Goal: Browse casually: Explore the website without a specific task or goal

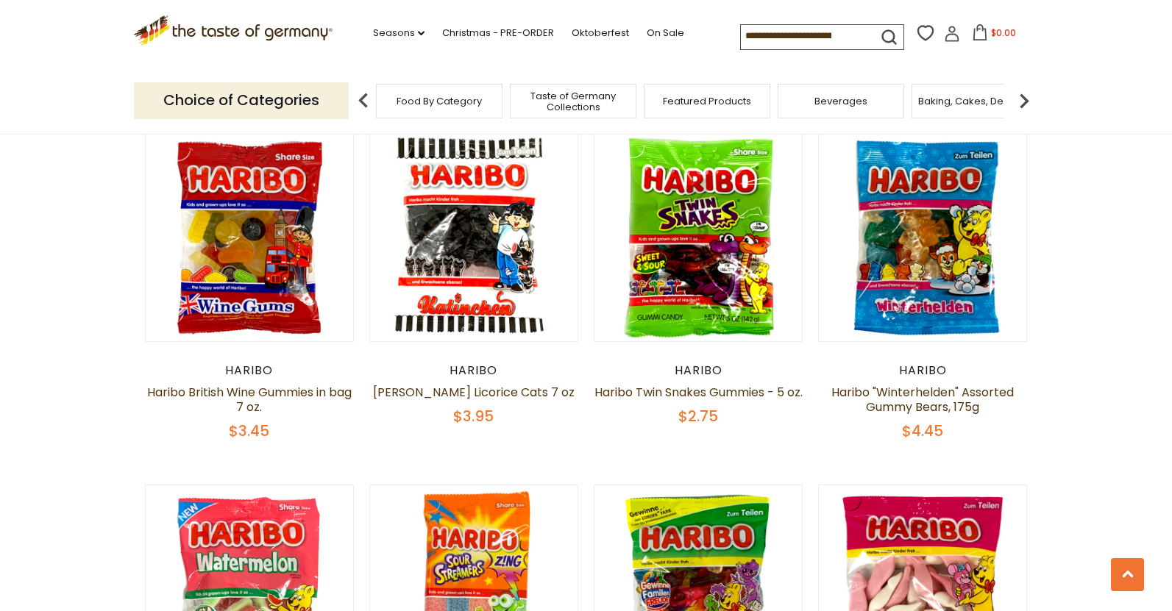
scroll to position [2208, 0]
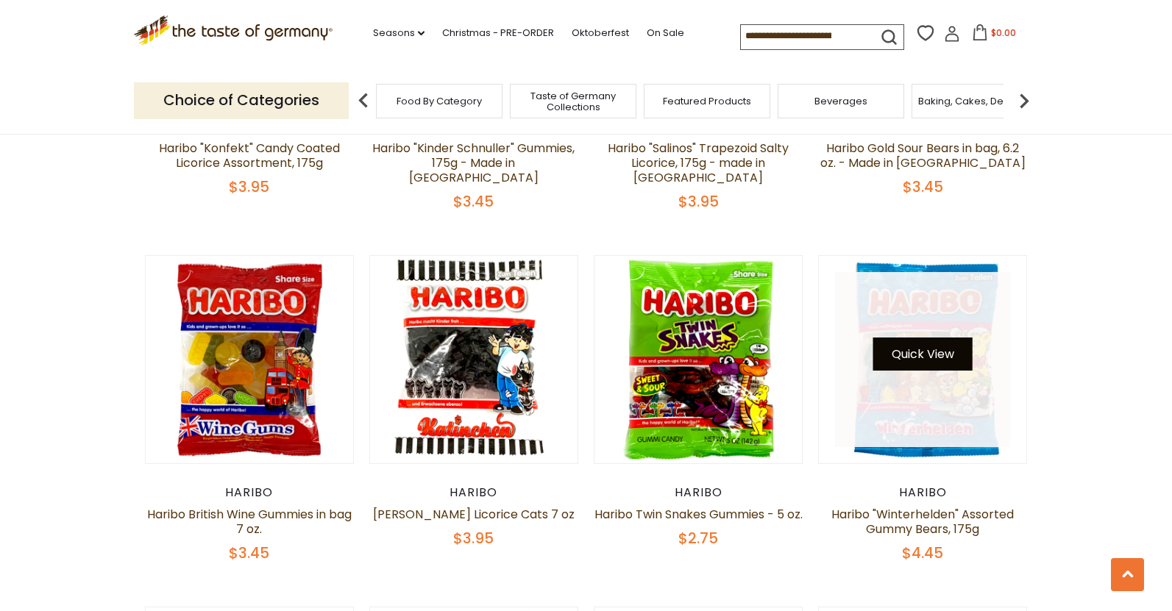
click at [928, 338] on button "Quick View" at bounding box center [922, 354] width 99 height 33
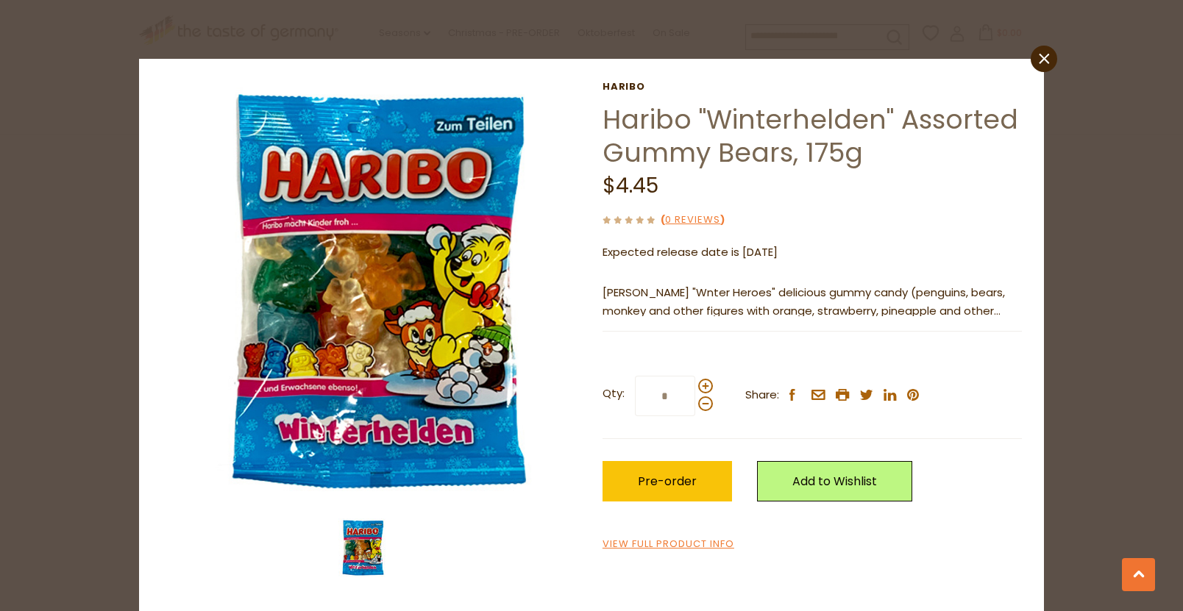
click at [1038, 54] on link "close" at bounding box center [1044, 59] width 26 height 26
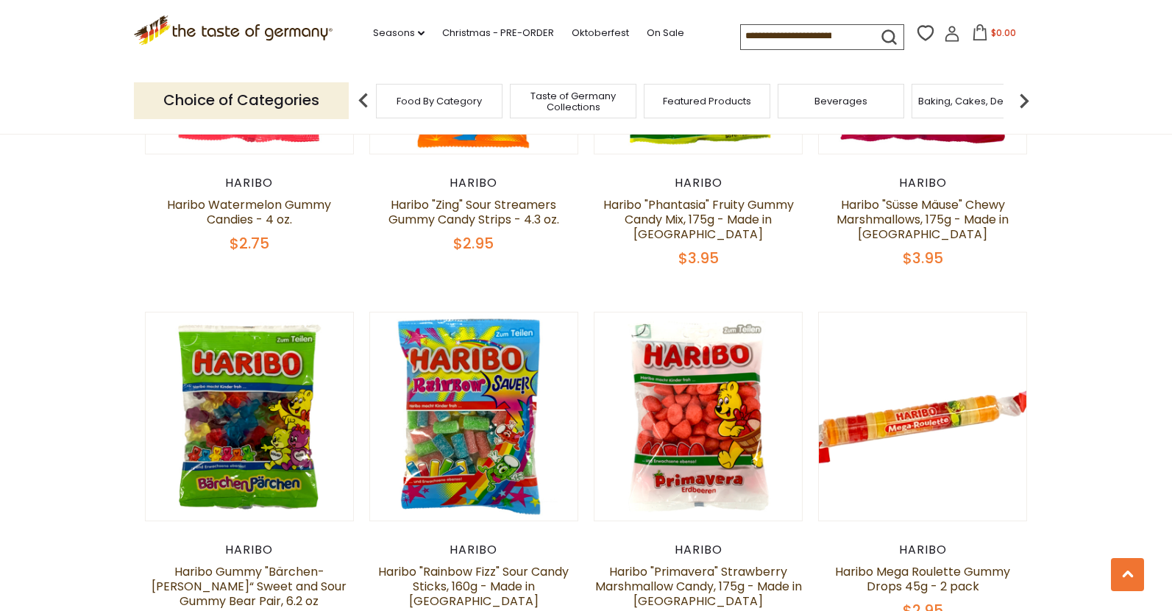
scroll to position [3238, 0]
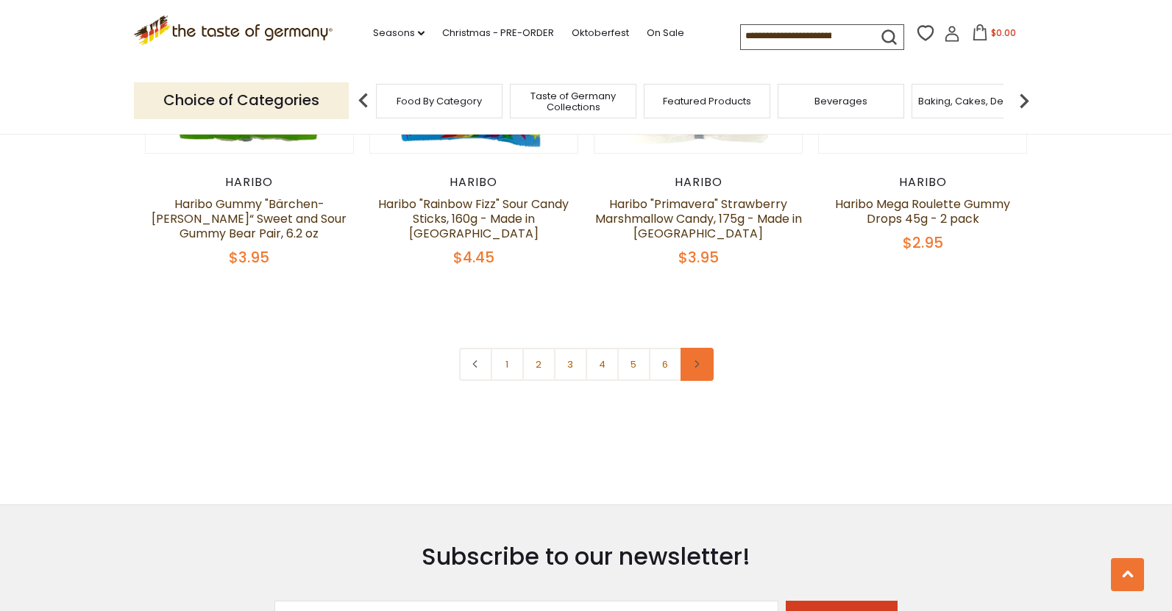
click at [710, 348] on link at bounding box center [697, 364] width 33 height 33
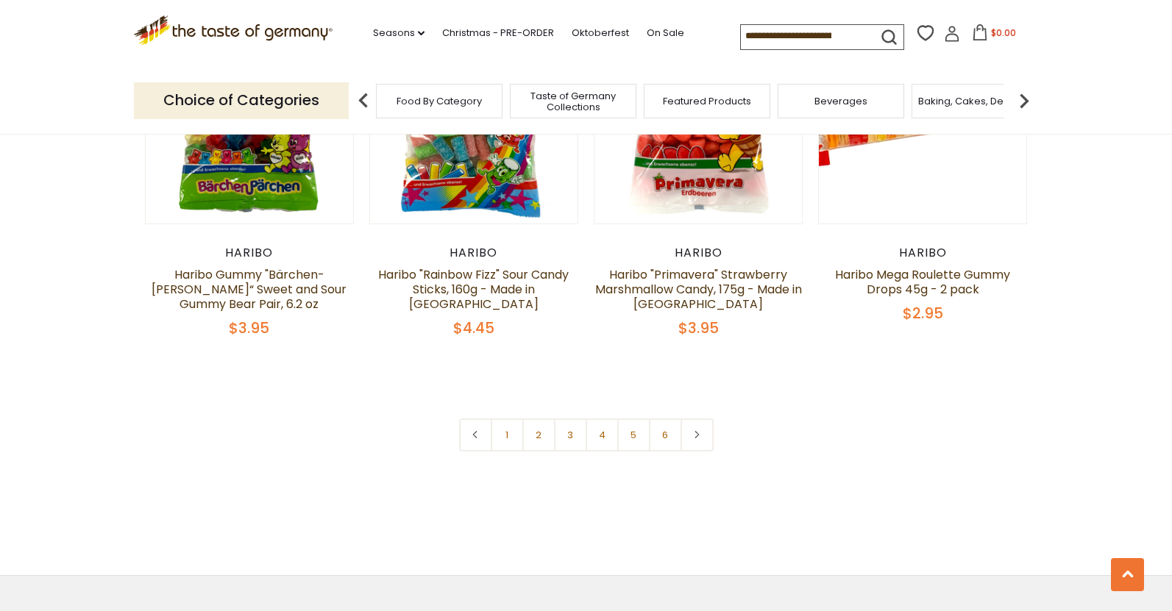
scroll to position [3385, 0]
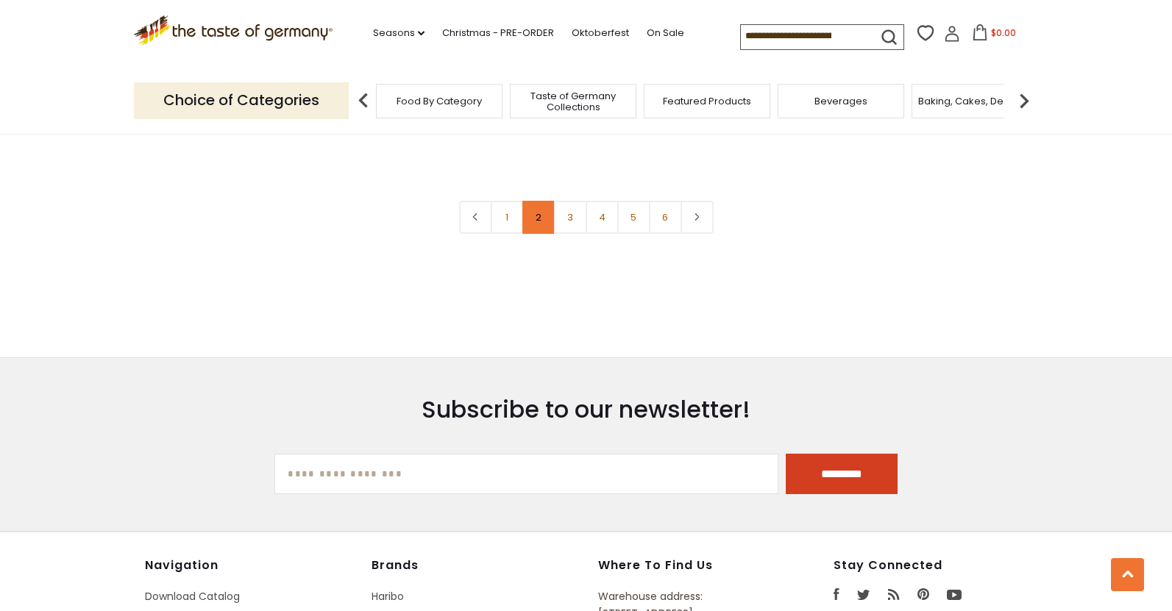
click at [535, 201] on link "2" at bounding box center [538, 217] width 33 height 33
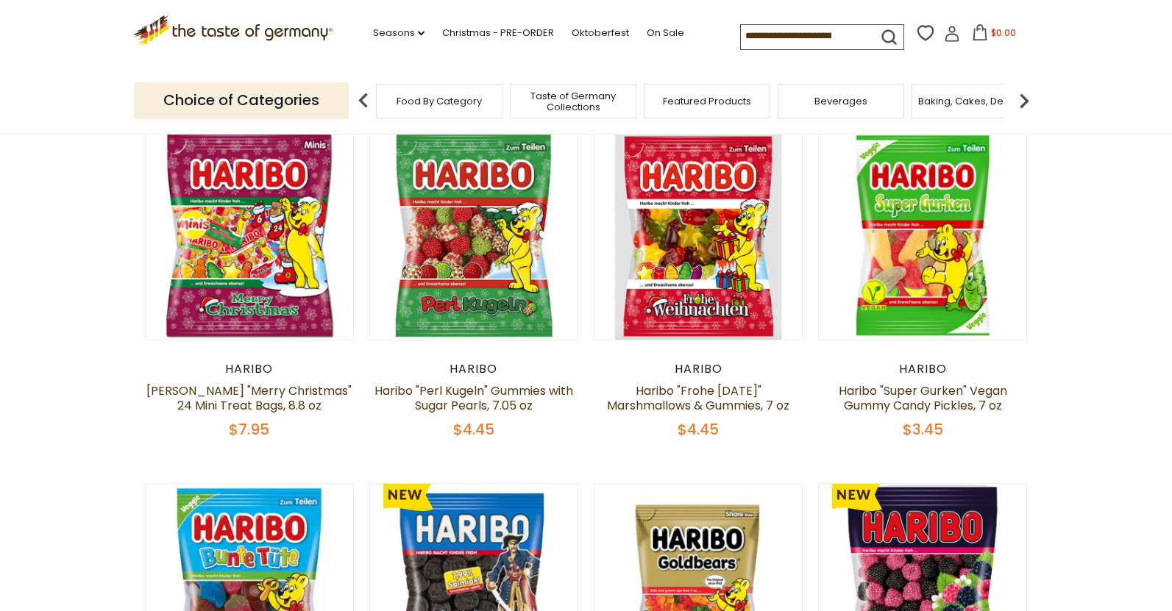
scroll to position [515, 0]
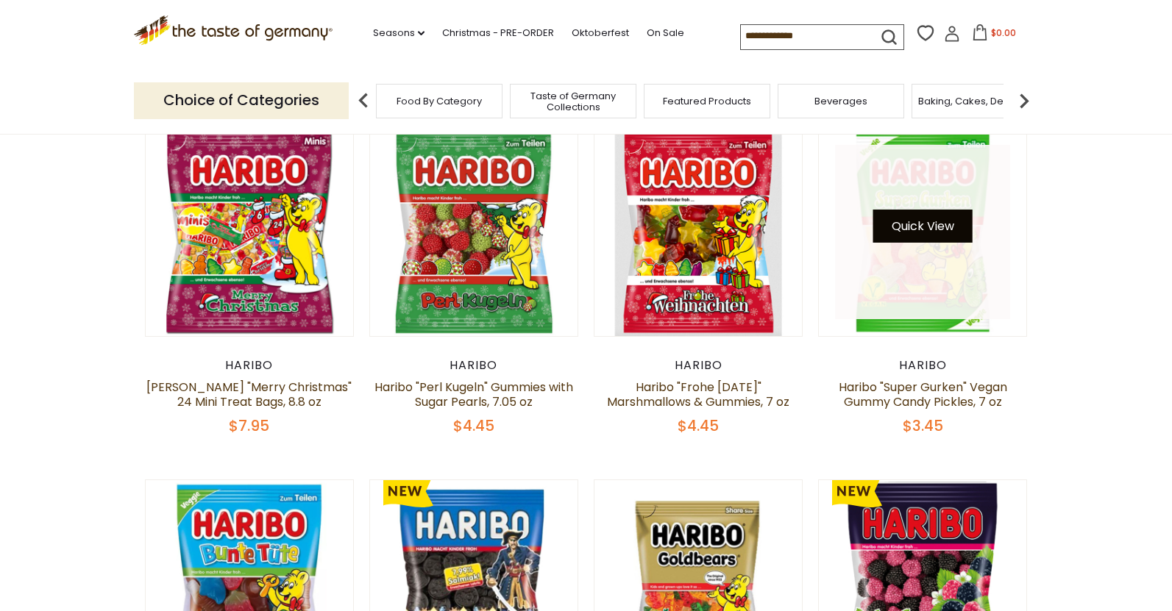
click at [918, 224] on button "Quick View" at bounding box center [922, 226] width 99 height 33
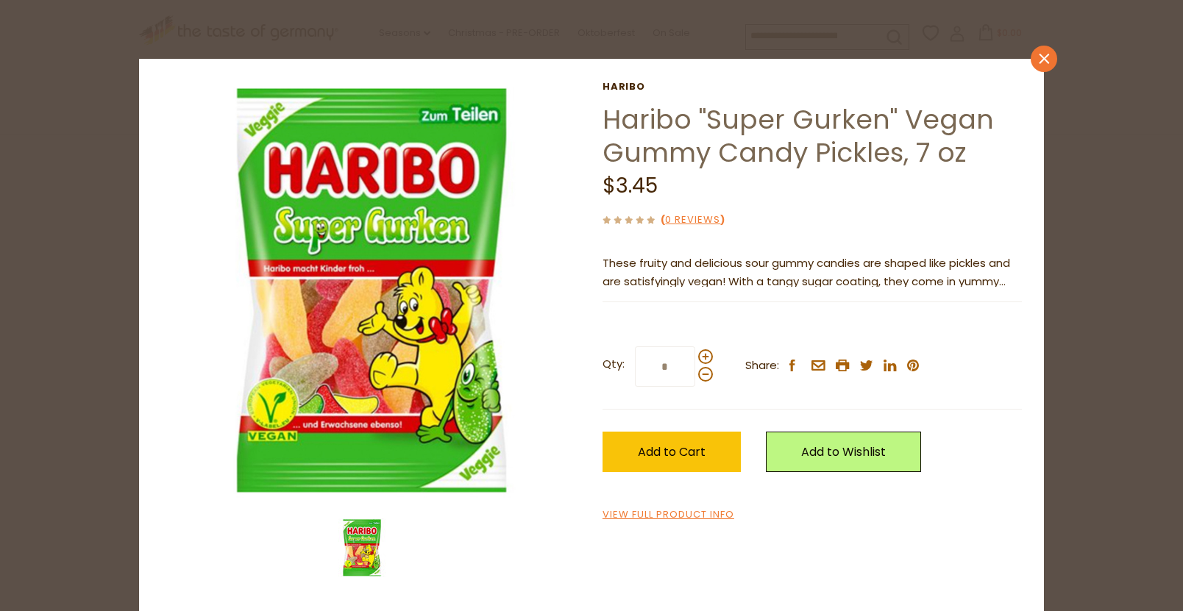
click at [1041, 63] on icon at bounding box center [1044, 59] width 10 height 10
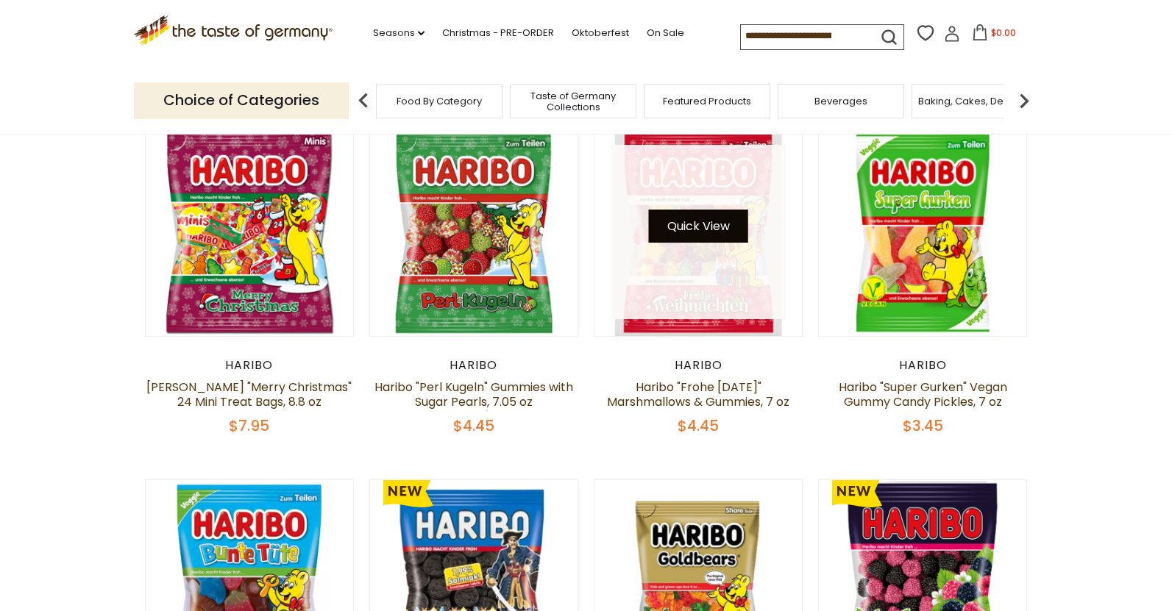
click at [696, 228] on button "Quick View" at bounding box center [698, 226] width 99 height 33
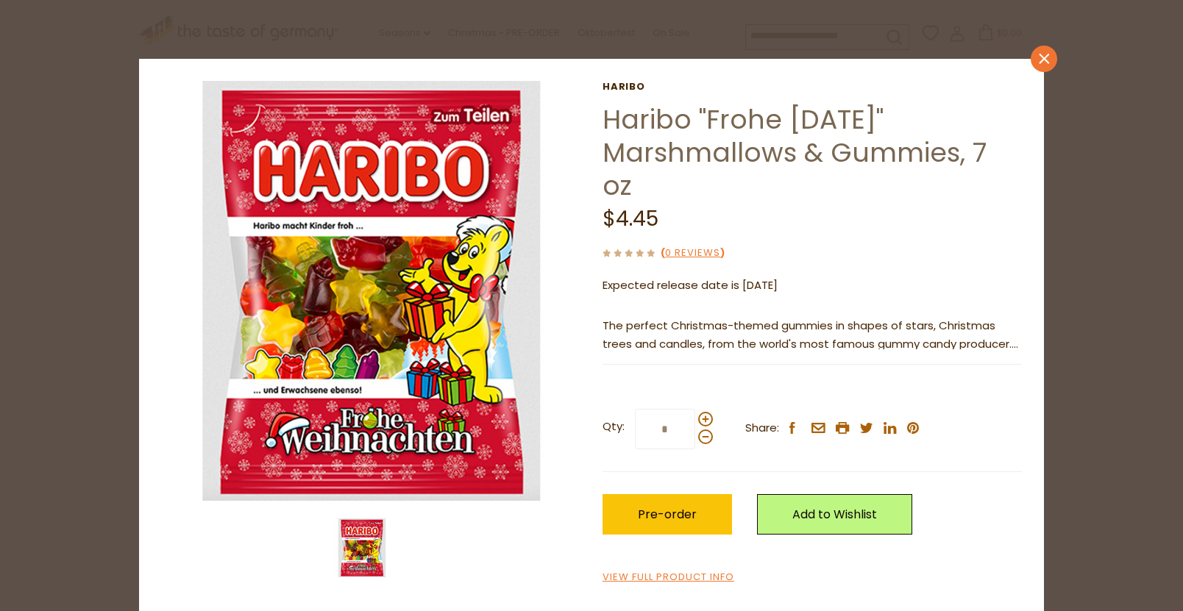
click at [1038, 59] on link "close" at bounding box center [1044, 59] width 26 height 26
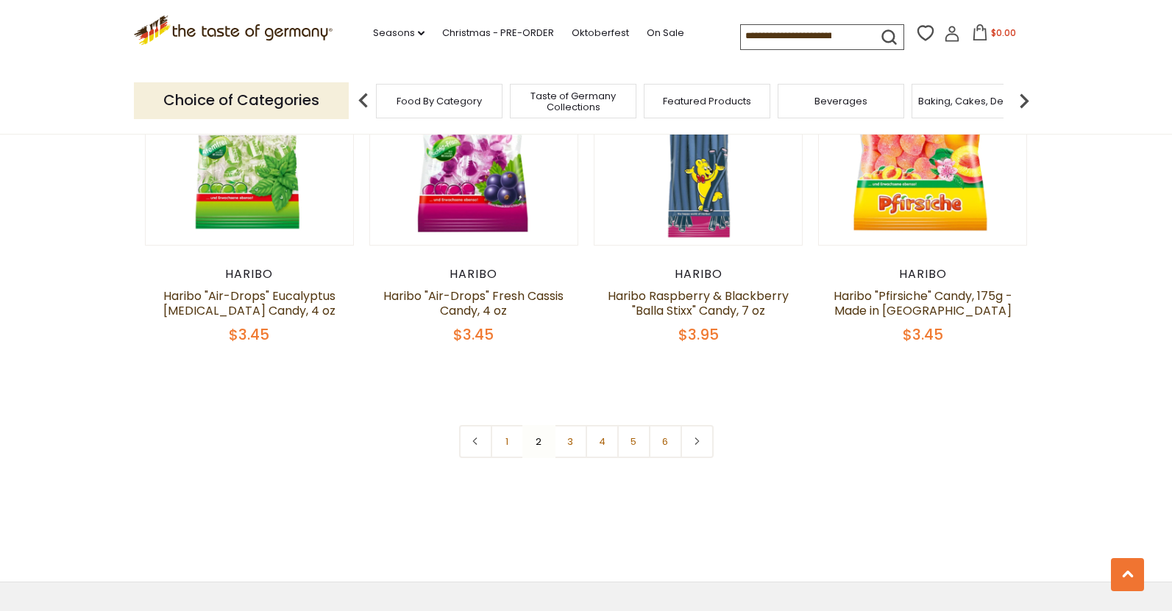
scroll to position [3091, 0]
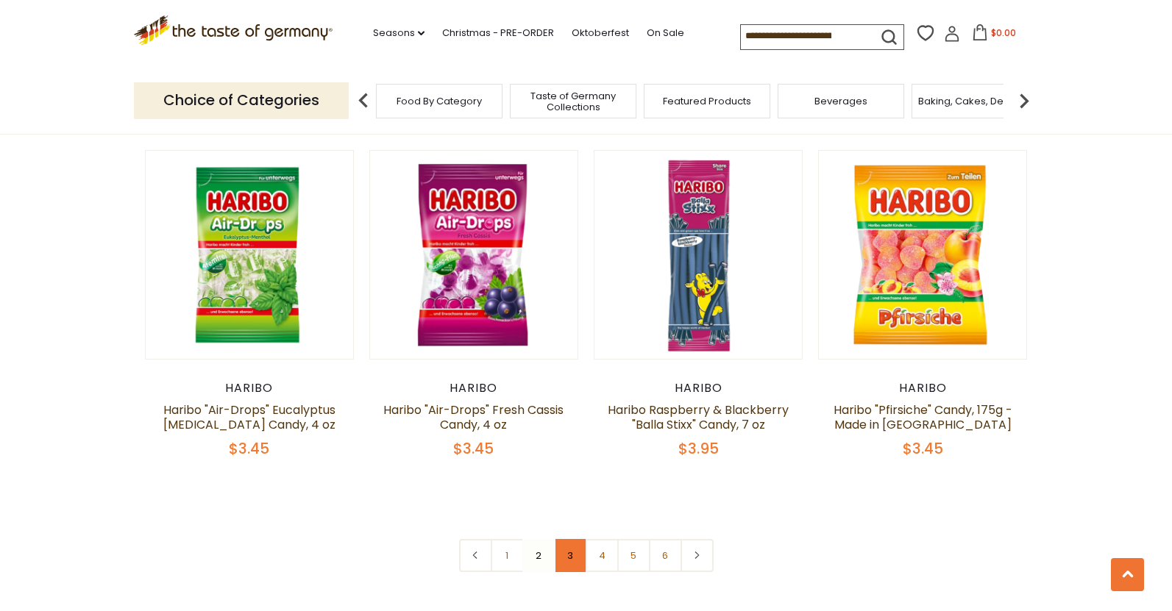
click at [564, 539] on link "3" at bounding box center [570, 555] width 33 height 33
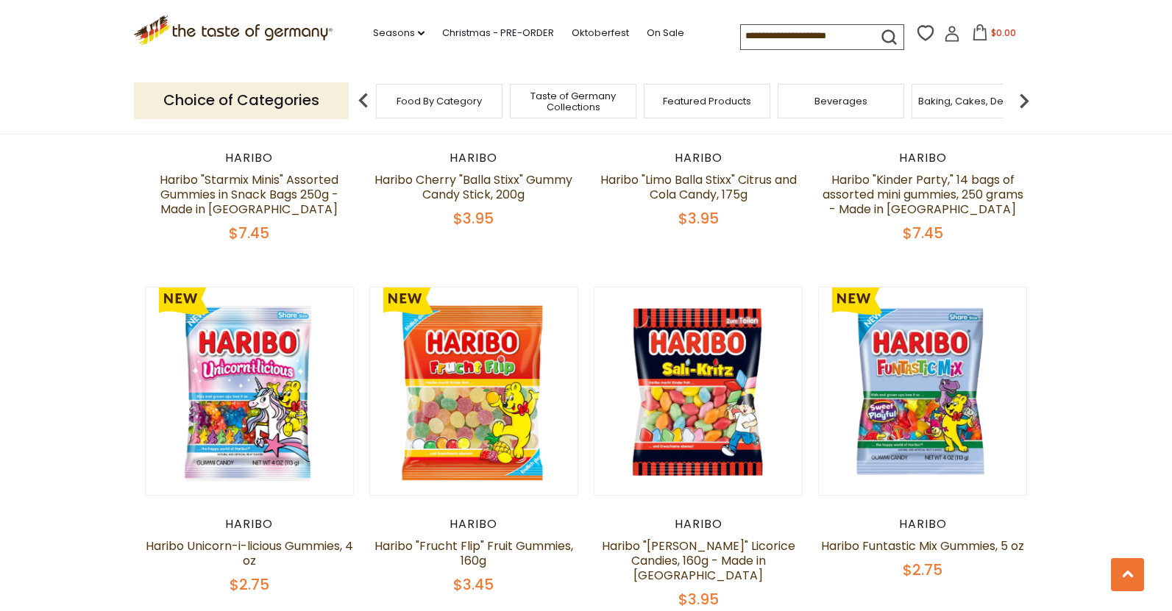
scroll to position [1076, 0]
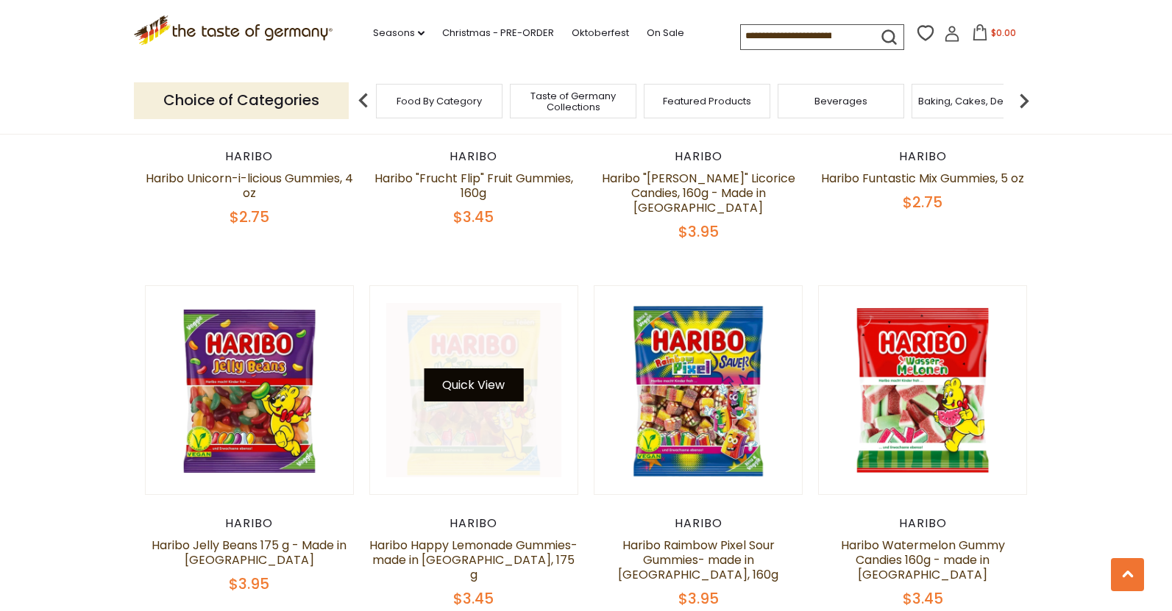
click at [478, 369] on button "Quick View" at bounding box center [473, 385] width 99 height 33
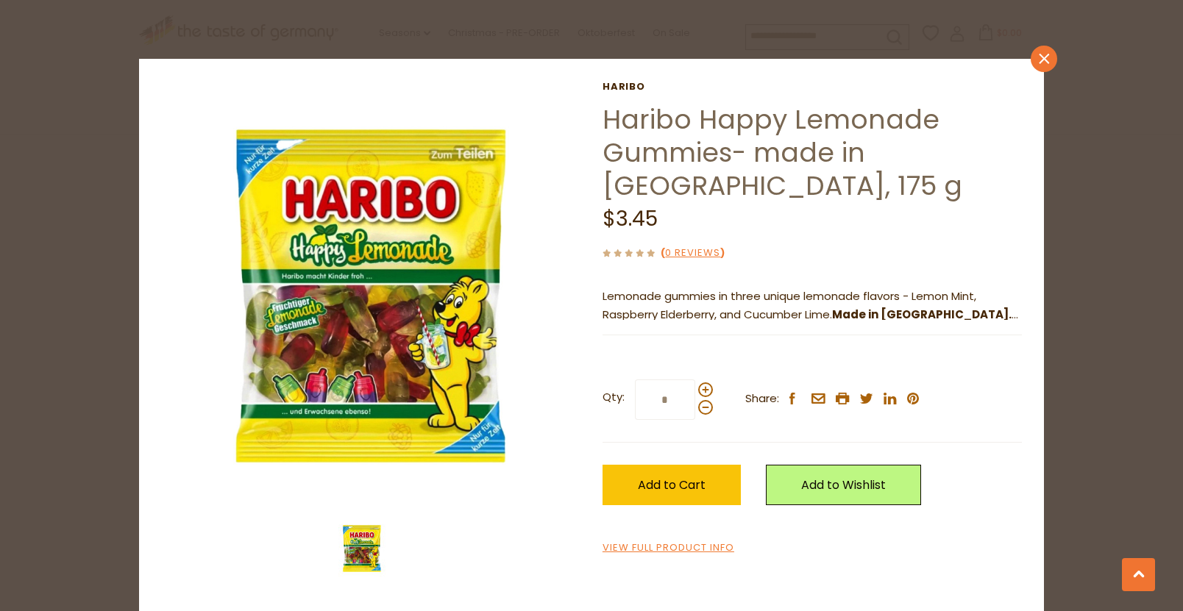
click at [1041, 56] on icon at bounding box center [1044, 59] width 10 height 10
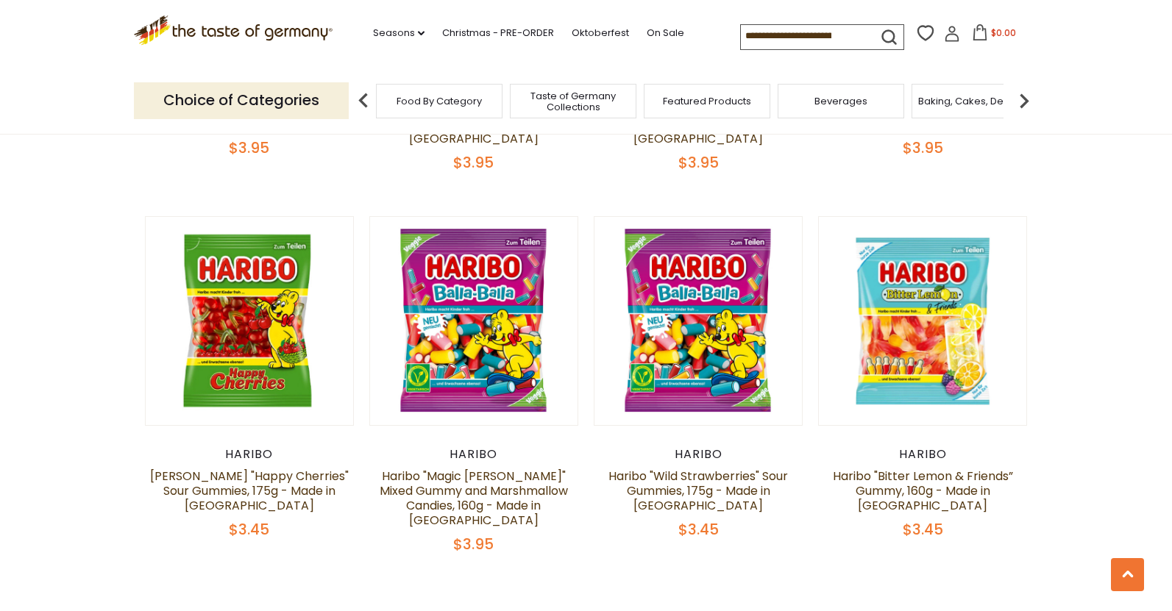
scroll to position [2989, 0]
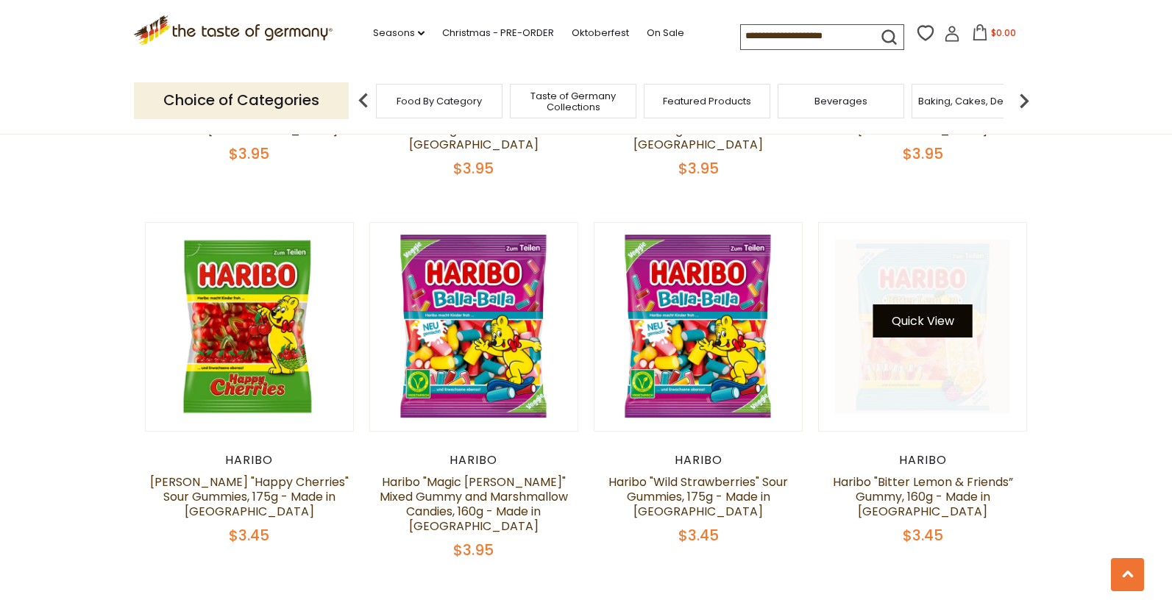
click at [918, 305] on button "Quick View" at bounding box center [922, 321] width 99 height 33
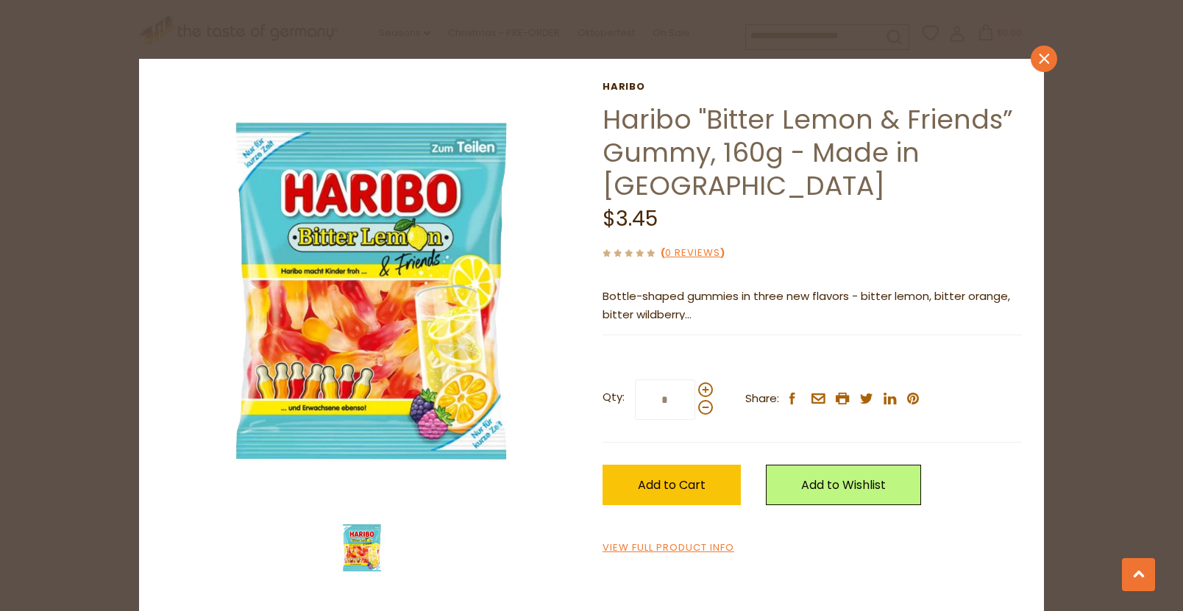
click at [1046, 59] on icon at bounding box center [1044, 59] width 10 height 10
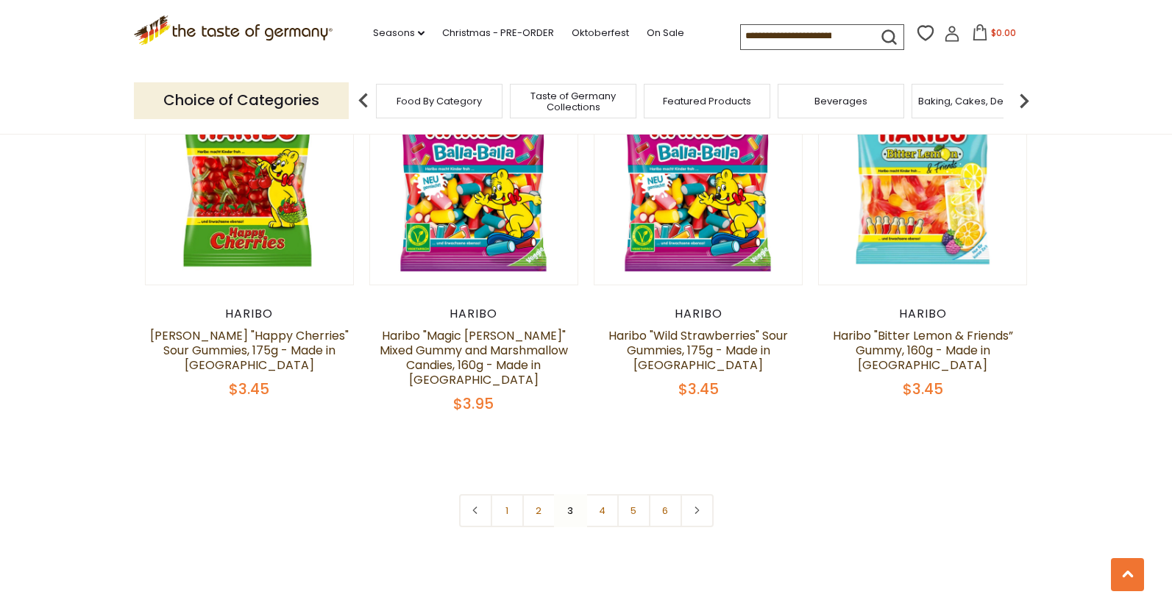
scroll to position [3136, 0]
click at [603, 494] on link "4" at bounding box center [602, 510] width 33 height 33
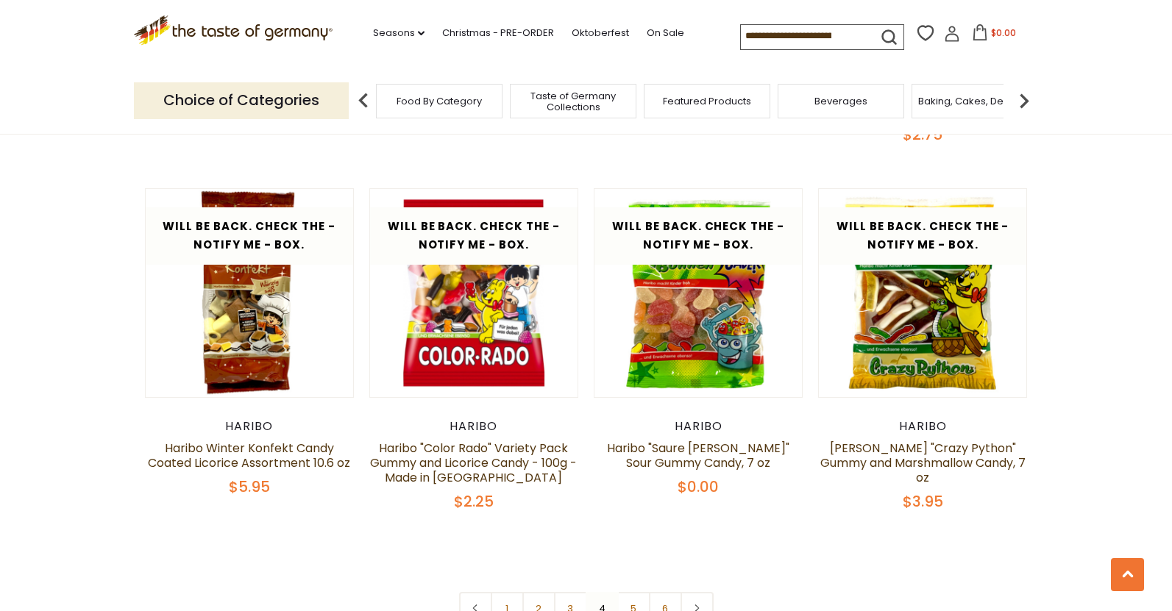
scroll to position [3063, 0]
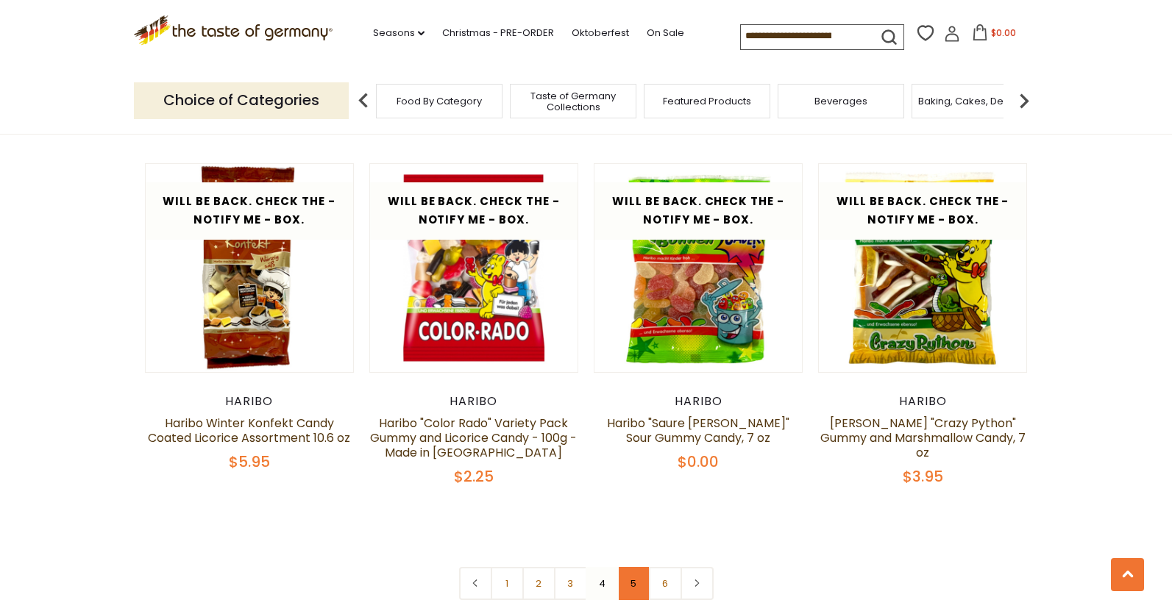
click at [631, 567] on link "5" at bounding box center [633, 583] width 33 height 33
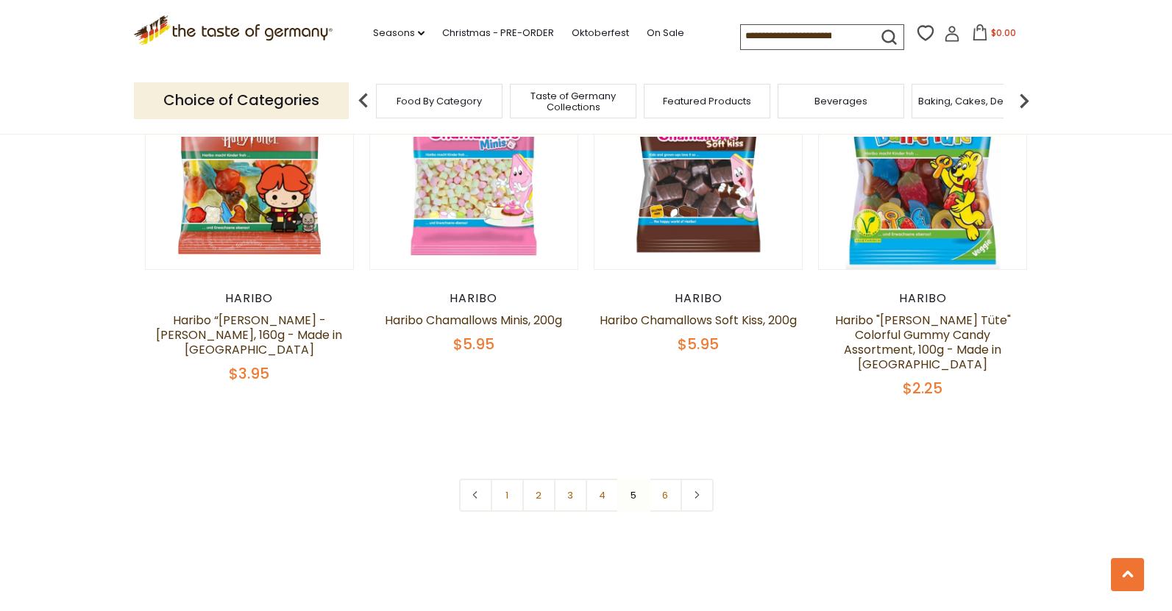
scroll to position [2989, 0]
